Goal: Task Accomplishment & Management: Manage account settings

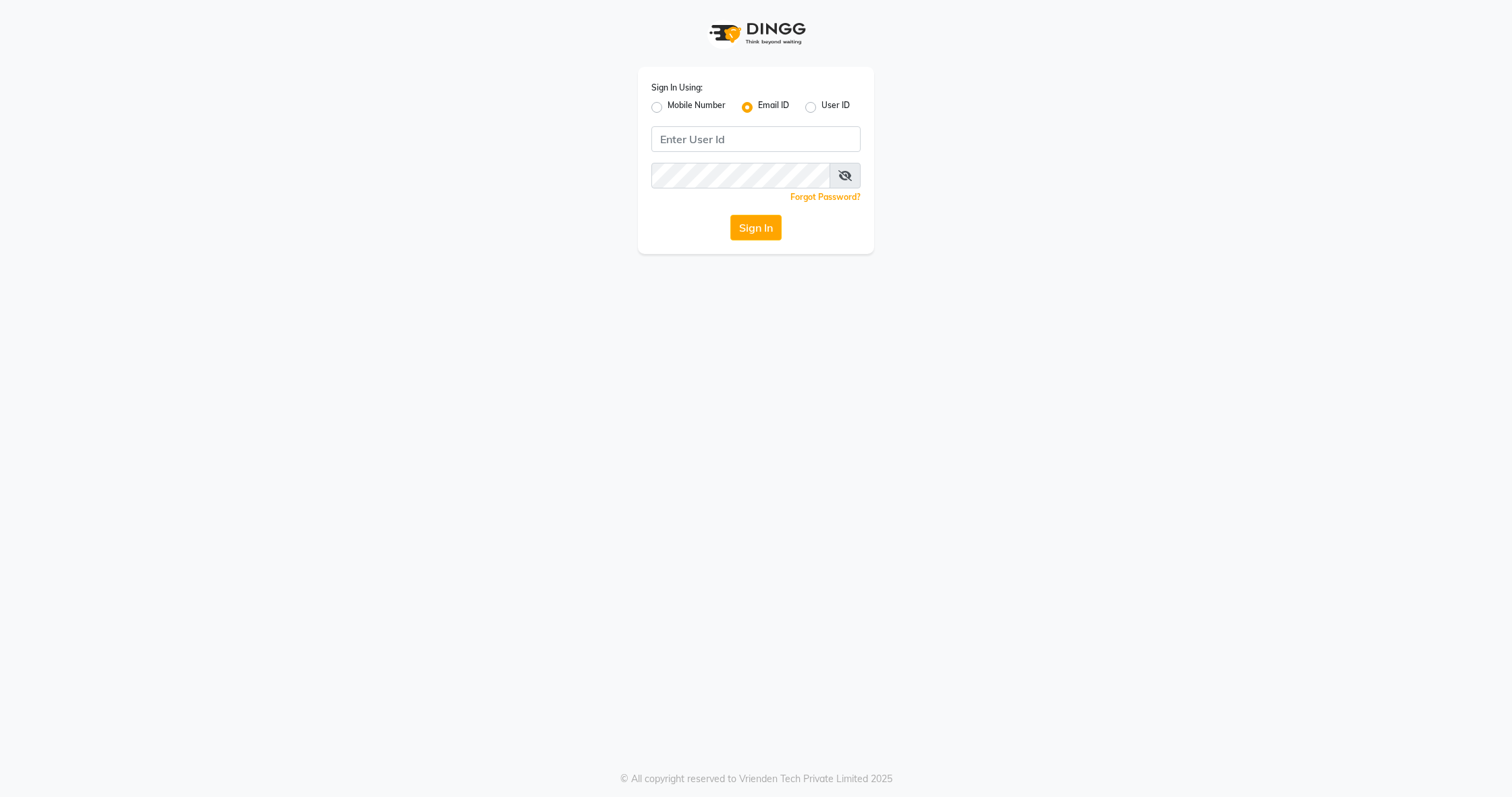
click at [843, 139] on input "Username" at bounding box center [756, 139] width 209 height 26
drag, startPoint x: 843, startPoint y: 122, endPoint x: 849, endPoint y: 141, distance: 19.9
click at [844, 123] on div "Sign In Using: Mobile Number Email ID User ID Remember me Forgot Password? Sign…" at bounding box center [756, 160] width 236 height 187
click at [849, 142] on input "Username" at bounding box center [756, 139] width 209 height 26
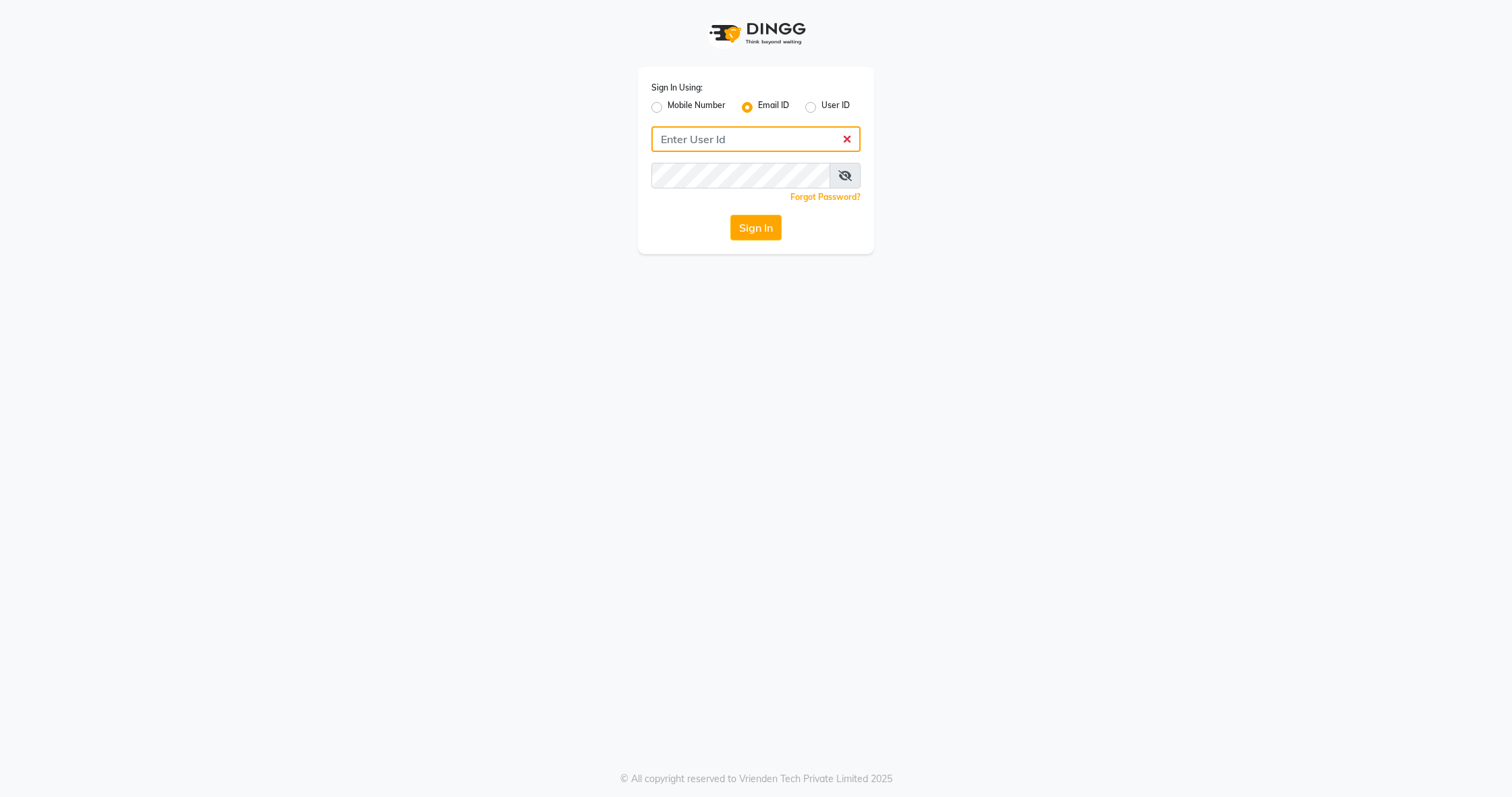
scroll to position [0, 1]
click at [762, 140] on input "Username" at bounding box center [756, 139] width 209 height 26
drag, startPoint x: 856, startPoint y: 140, endPoint x: 849, endPoint y: 142, distance: 7.3
click at [854, 141] on input "Username" at bounding box center [756, 139] width 209 height 26
click at [849, 142] on input "Username" at bounding box center [756, 139] width 209 height 26
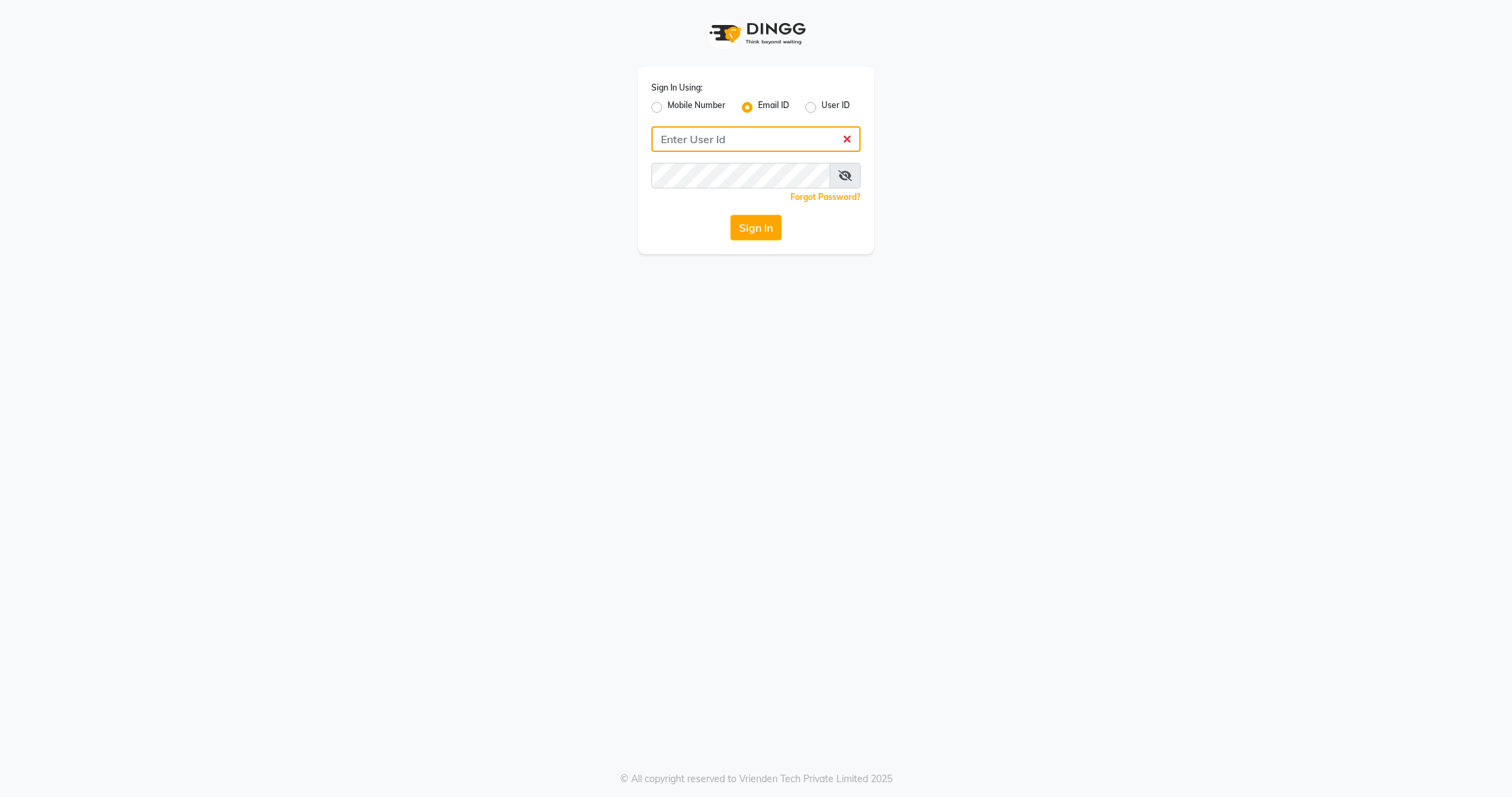
click at [841, 136] on input "Username" at bounding box center [756, 139] width 209 height 26
click at [844, 138] on input "Username" at bounding box center [756, 139] width 209 height 26
drag, startPoint x: 847, startPoint y: 140, endPoint x: 831, endPoint y: 159, distance: 24.8
click at [847, 140] on input "Username" at bounding box center [756, 139] width 209 height 26
drag, startPoint x: 679, startPoint y: 143, endPoint x: 689, endPoint y: 136, distance: 12.2
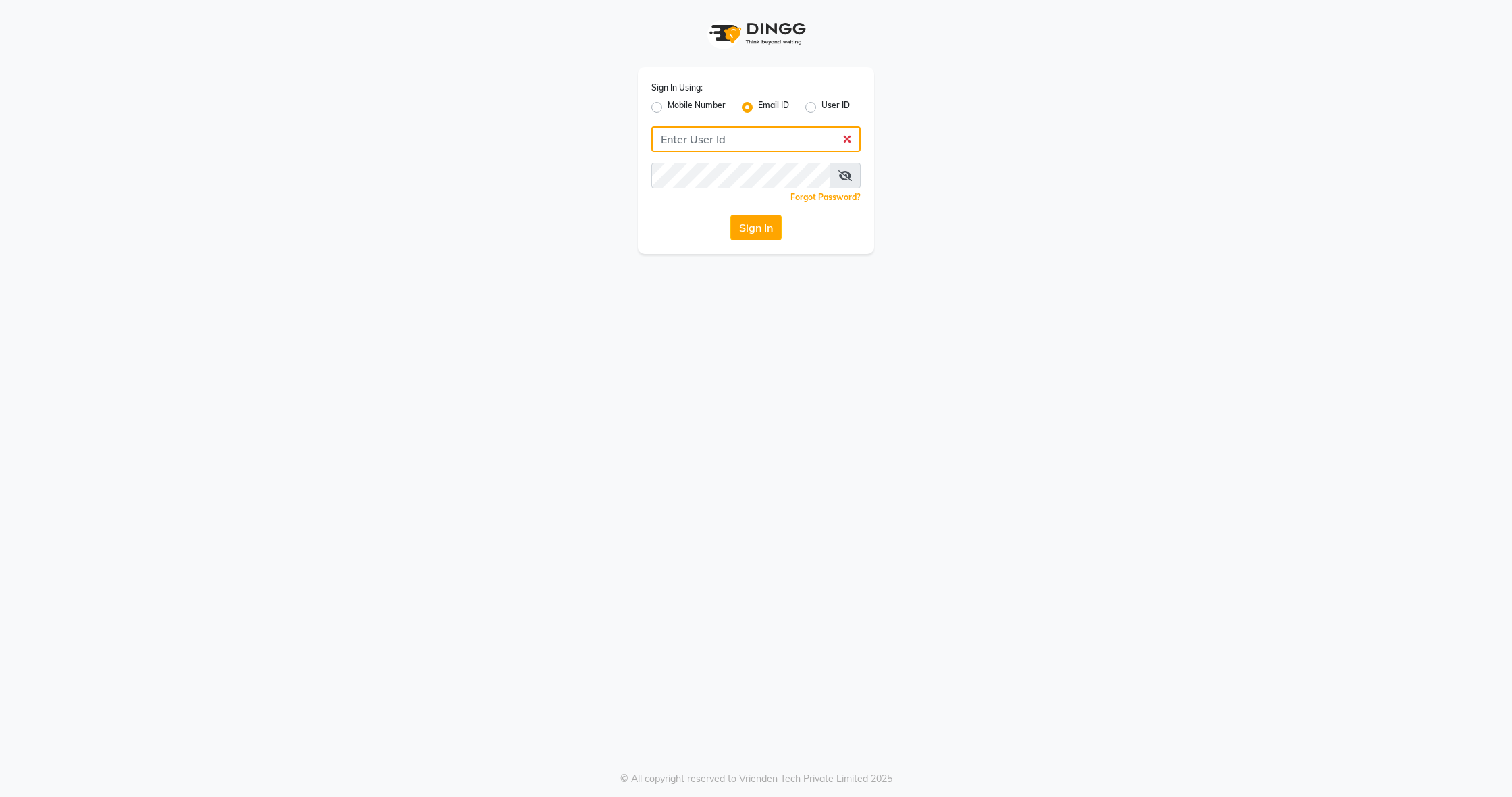
click at [679, 143] on input "Username" at bounding box center [756, 139] width 209 height 26
click at [668, 108] on label "Mobile Number" at bounding box center [697, 108] width 58 height 16
click at [668, 108] on input "Mobile Number" at bounding box center [672, 104] width 9 height 9
radio input "true"
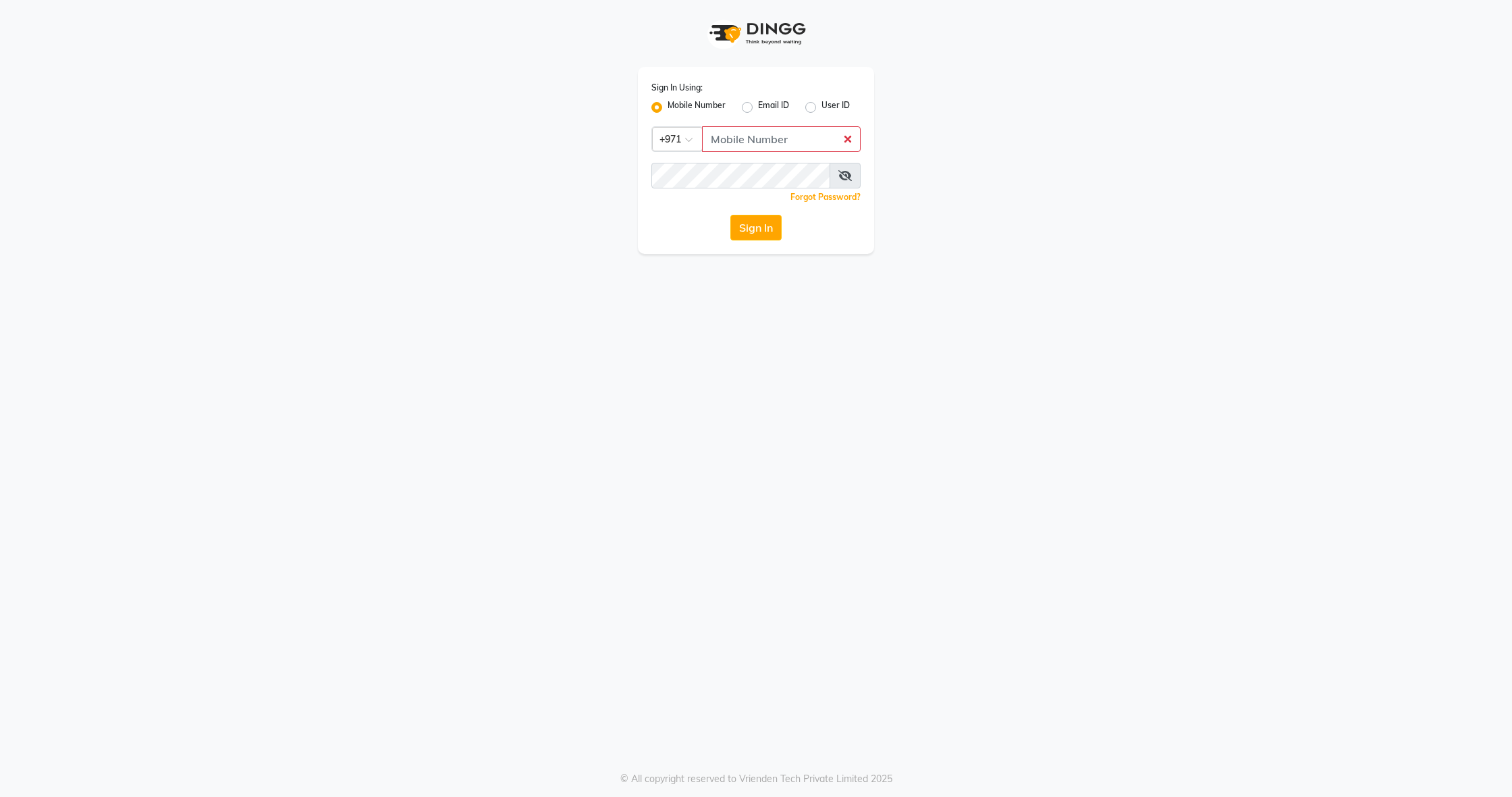
click at [758, 106] on label "Email ID" at bounding box center [774, 108] width 31 height 16
click at [758, 106] on input "Email ID" at bounding box center [763, 104] width 9 height 9
radio input "true"
radio input "false"
type input "[EMAIL_ADDRESS][PERSON_NAME][DOMAIN_NAME]"
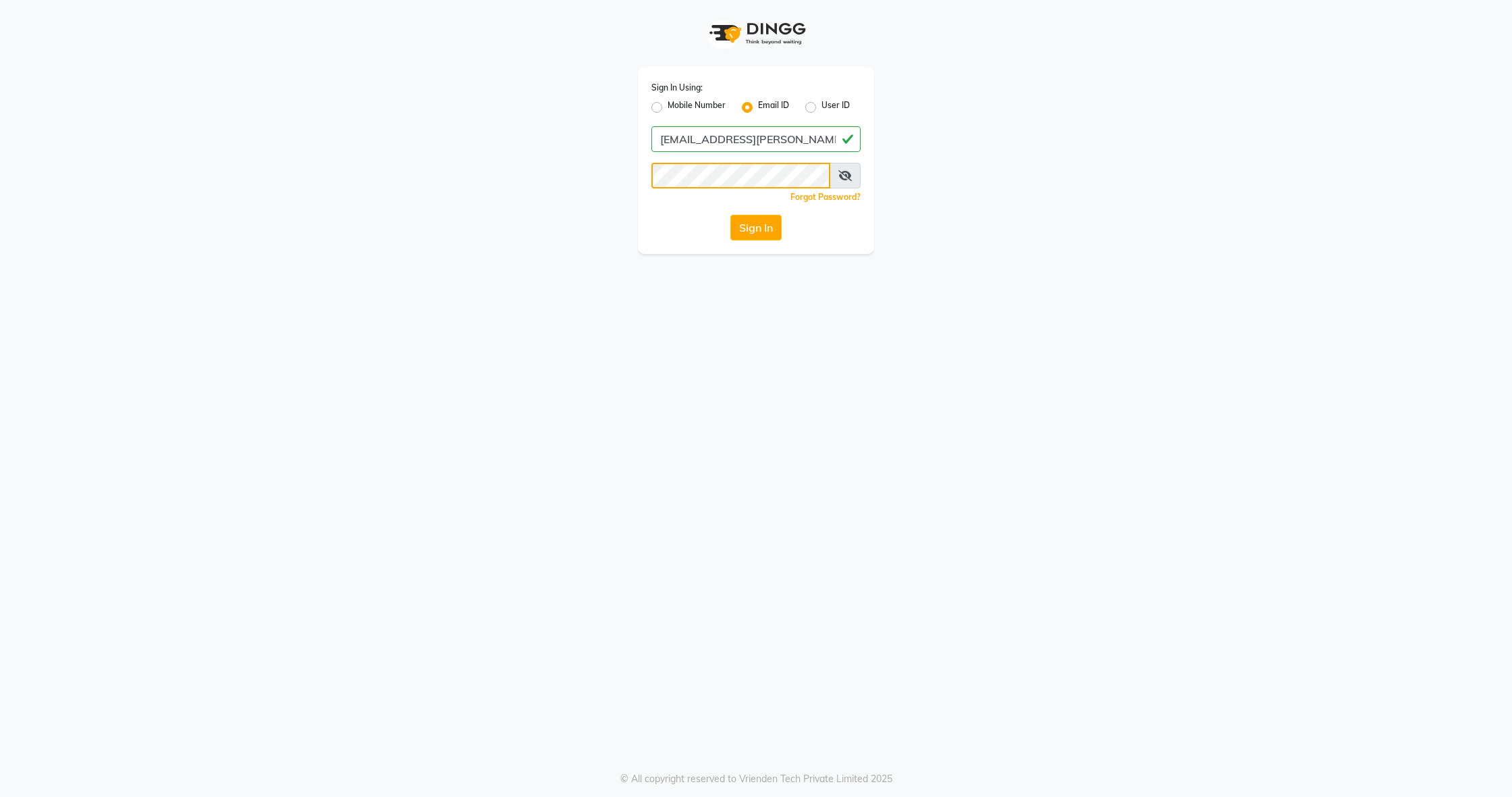
scroll to position [0, 0]
click at [755, 228] on button "Sign In" at bounding box center [755, 228] width 51 height 26
click at [747, 230] on button "Sign In" at bounding box center [755, 228] width 51 height 26
